Goal: Ask a question

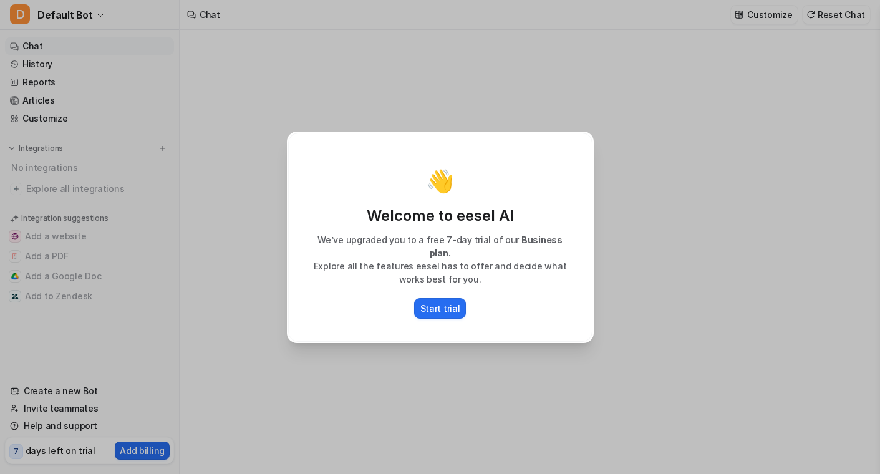
type textarea "**********"
click at [604, 174] on div "👋 Welcome to eesel AI We’ve upgraded you to a free 7-day trial of our Business …" at bounding box center [440, 237] width 880 height 474
